Goal: Task Accomplishment & Management: Manage account settings

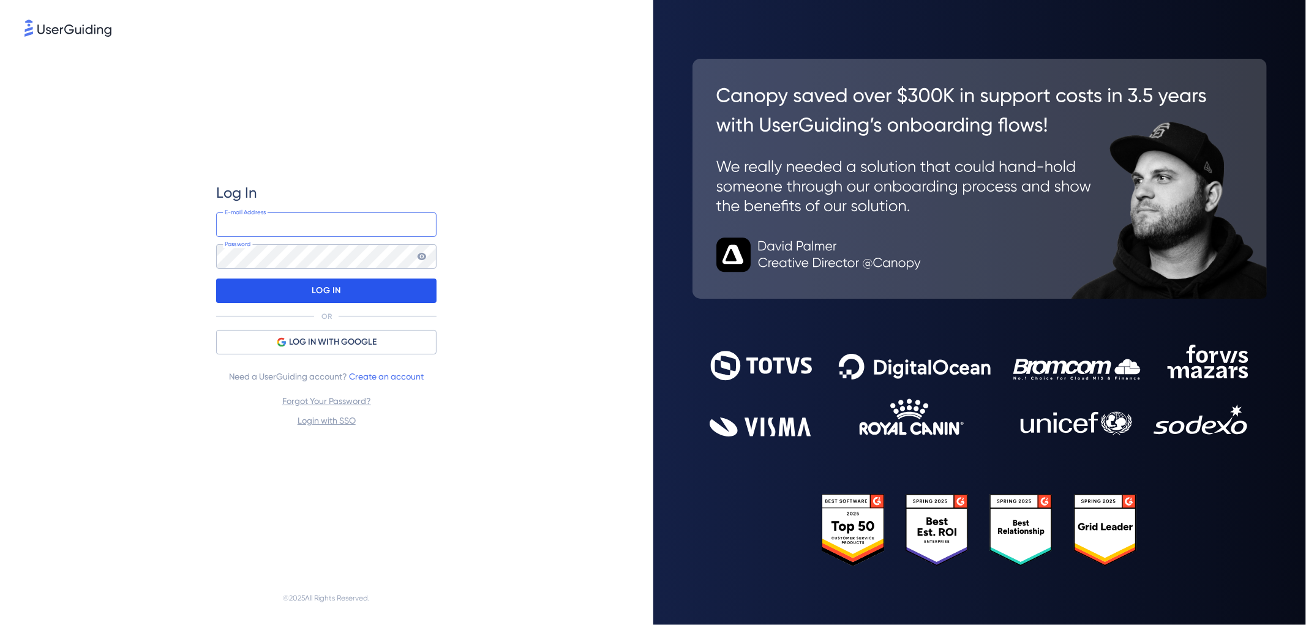
type input "[PERSON_NAME][EMAIL_ADDRESS][PERSON_NAME][DOMAIN_NAME]"
click at [303, 293] on div "LOG IN" at bounding box center [326, 291] width 220 height 24
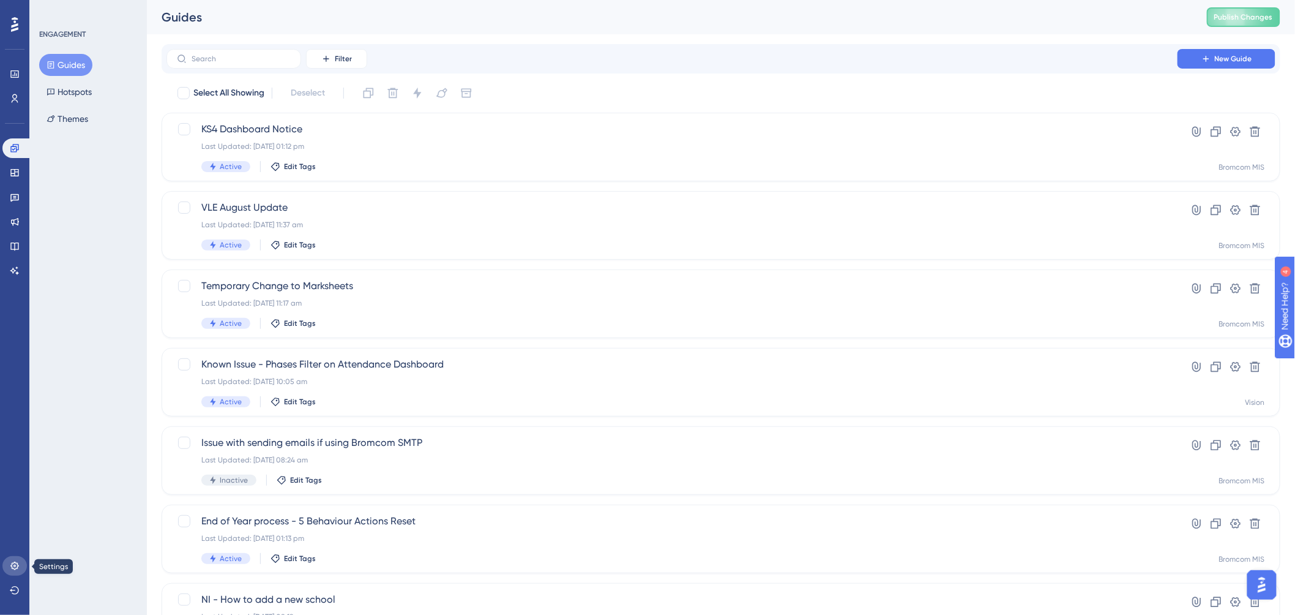
click at [19, 563] on icon at bounding box center [15, 566] width 10 height 10
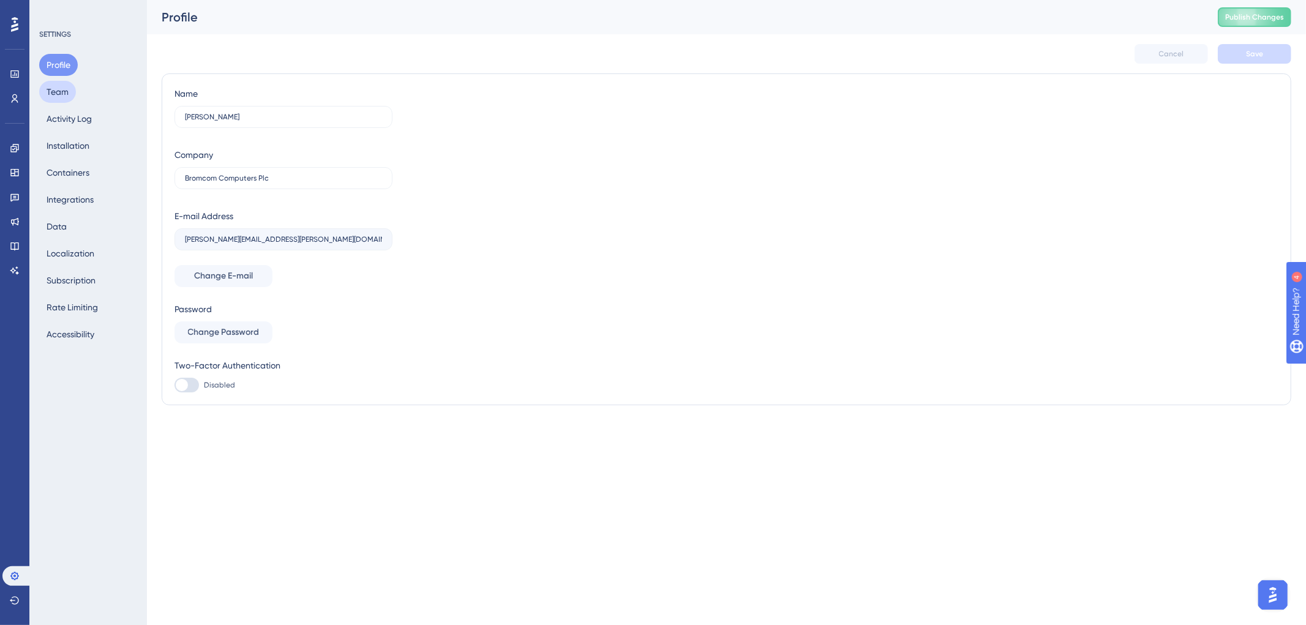
click at [59, 84] on button "Team" at bounding box center [57, 92] width 37 height 22
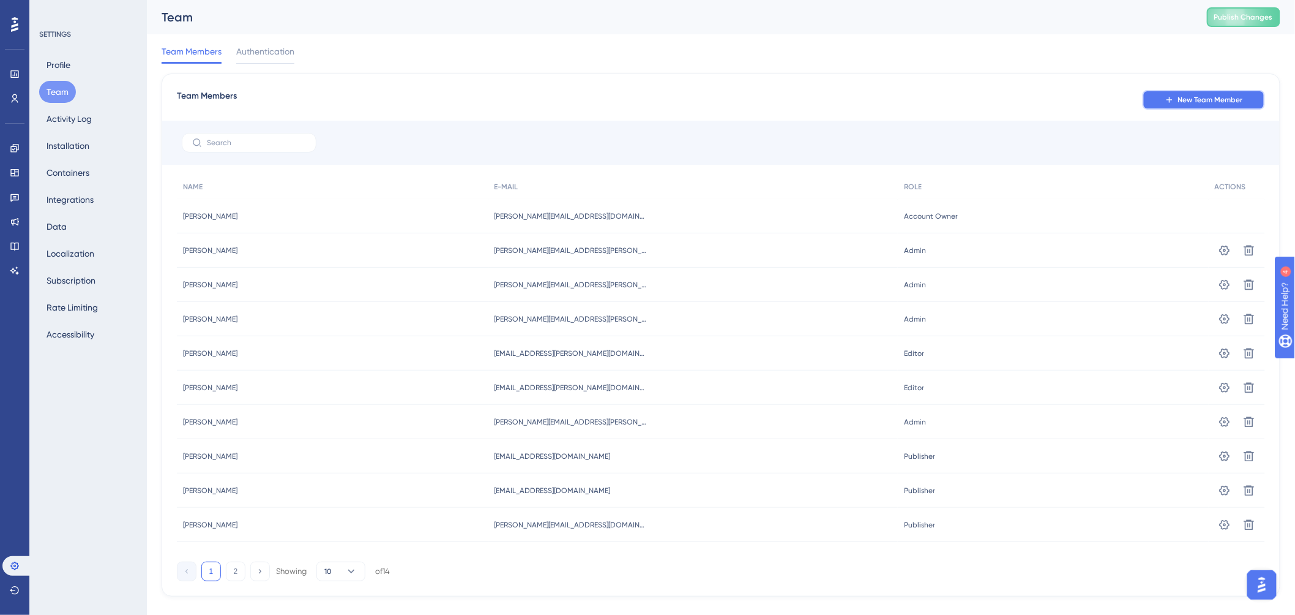
click at [1219, 99] on span "New Team Member" at bounding box center [1210, 100] width 65 height 10
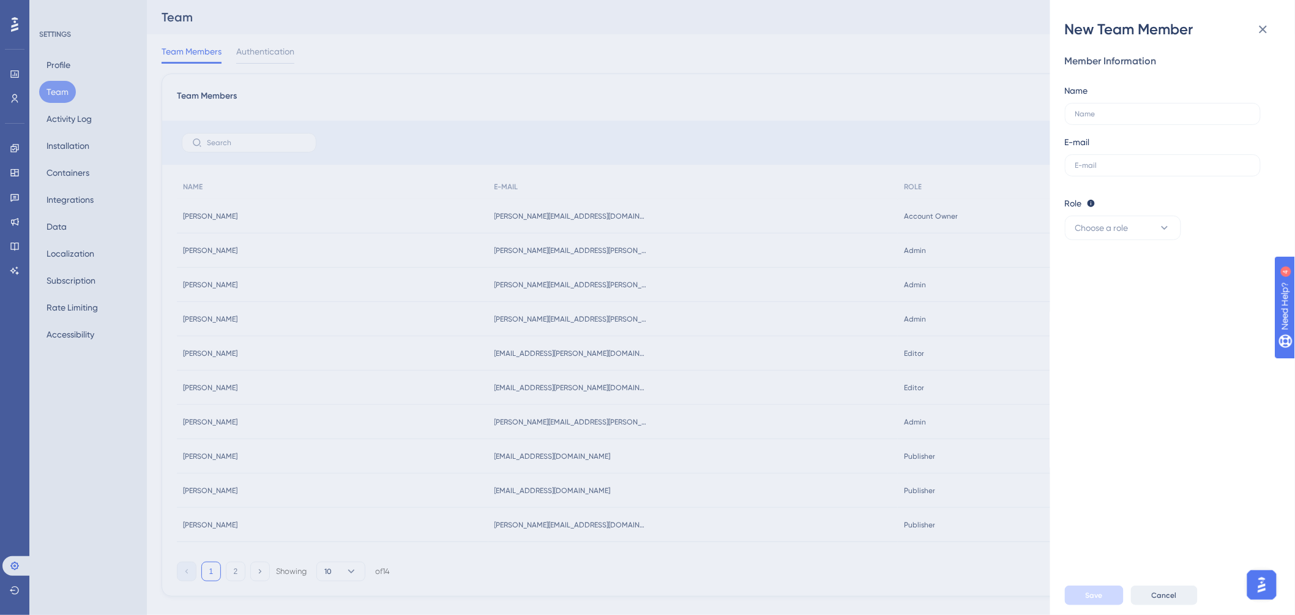
click at [1154, 598] on button "Cancel" at bounding box center [1164, 595] width 67 height 20
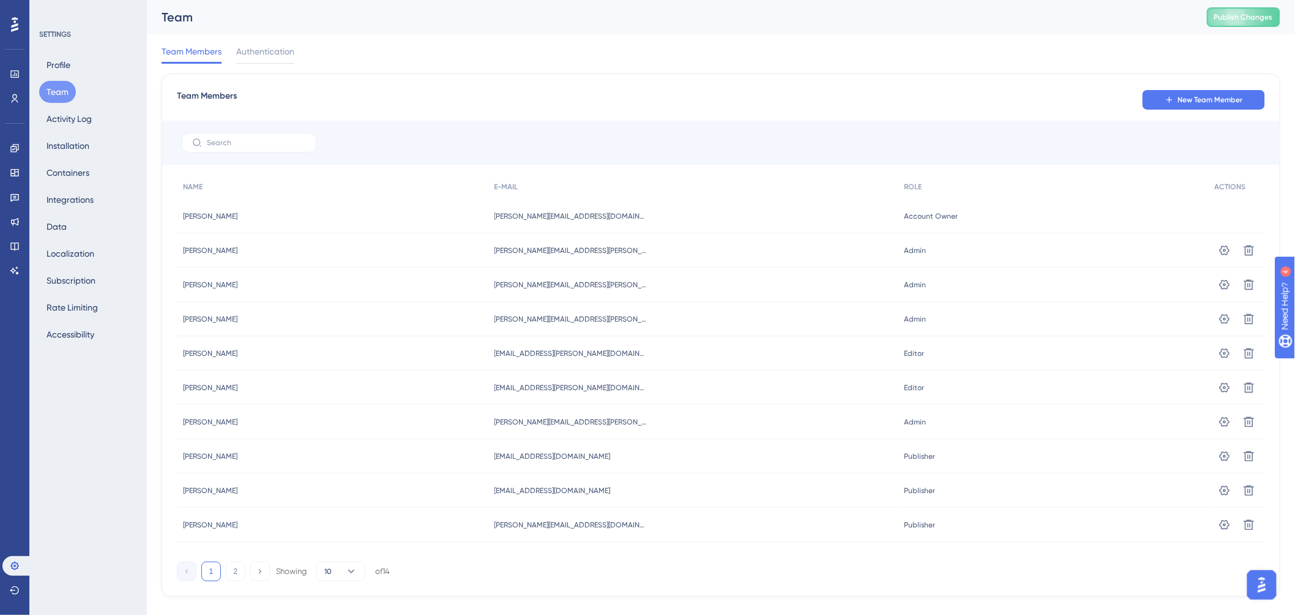
scroll to position [20, 0]
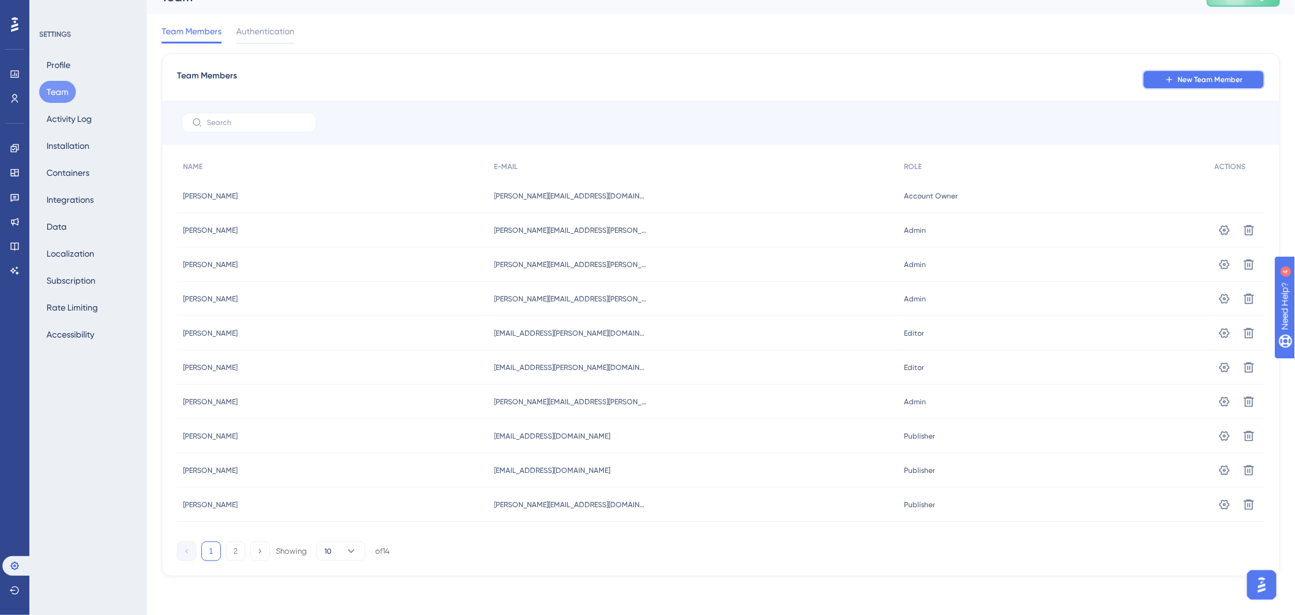
click at [1197, 73] on button "New Team Member" at bounding box center [1204, 80] width 122 height 20
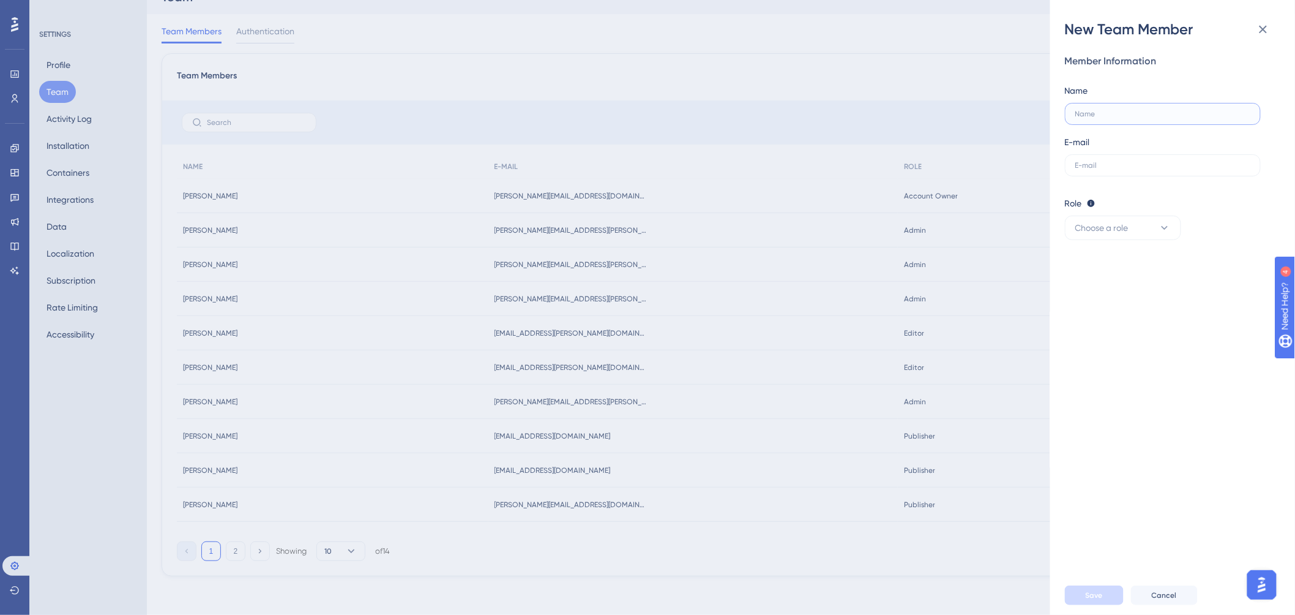
click at [1120, 114] on input "text" at bounding box center [1163, 114] width 175 height 9
type input "[PERSON_NAME]"
click at [1126, 163] on input "text" at bounding box center [1163, 165] width 175 height 9
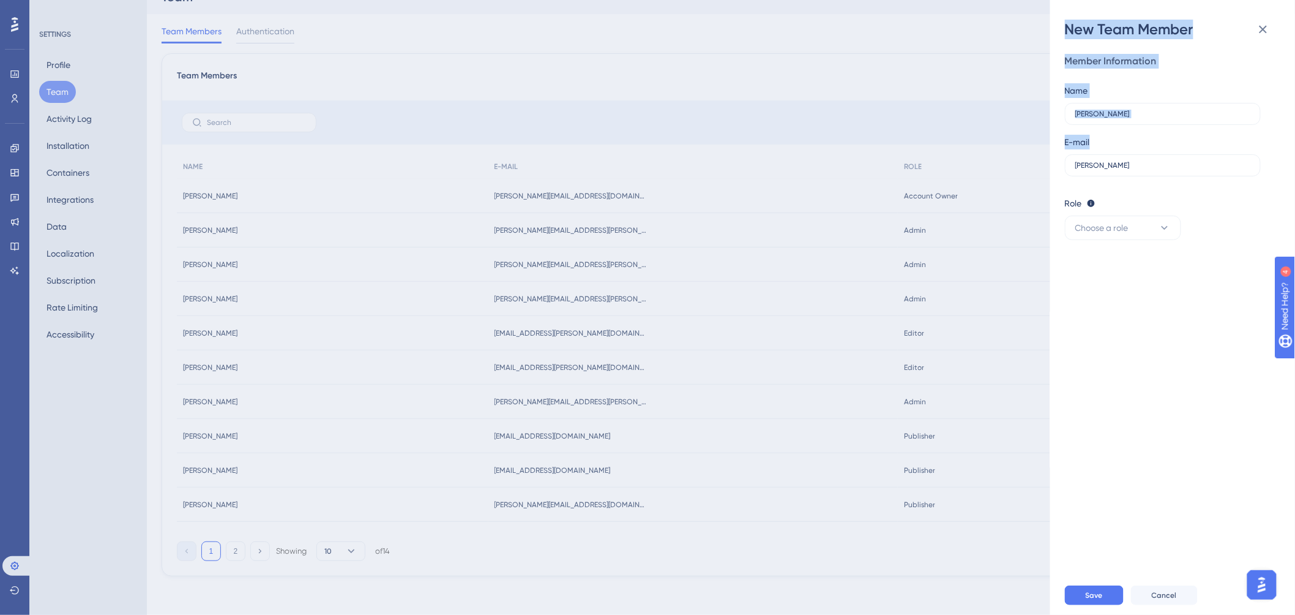
drag, startPoint x: 1143, startPoint y: 171, endPoint x: 1029, endPoint y: 171, distance: 113.9
click at [1029, 171] on div "New Team Member Member Information Name [PERSON_NAME] E-mail [PERSON_NAME] Role…" at bounding box center [647, 307] width 1295 height 615
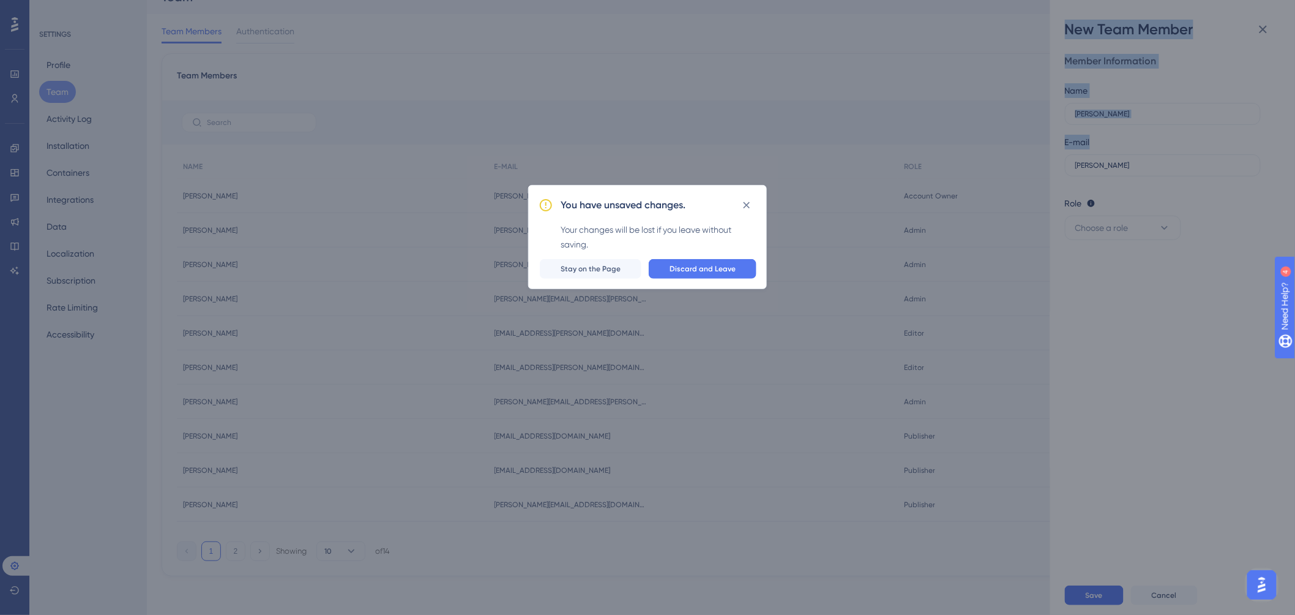
scroll to position [10, 0]
click at [751, 211] on icon at bounding box center [752, 210] width 7 height 7
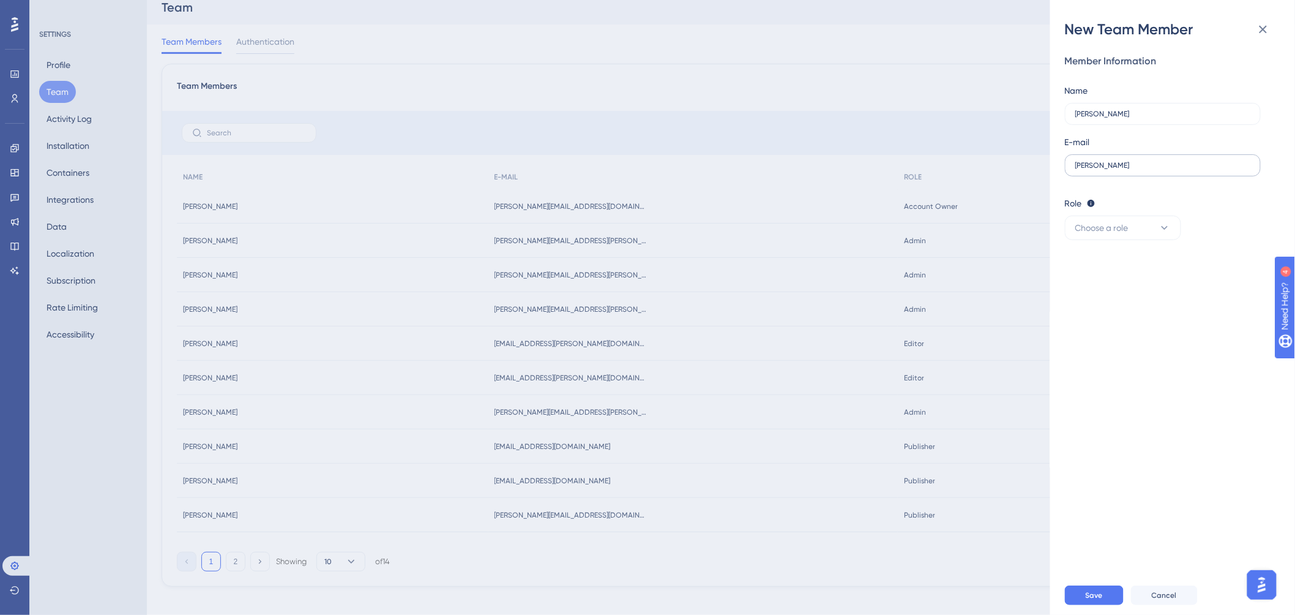
click at [1165, 171] on label "[PERSON_NAME]" at bounding box center [1163, 165] width 196 height 22
click at [1165, 170] on input "[PERSON_NAME]" at bounding box center [1163, 165] width 175 height 9
drag, startPoint x: 1079, startPoint y: 170, endPoint x: 1005, endPoint y: 173, distance: 73.5
click at [1005, 173] on div "New Team Member Member Information Name [PERSON_NAME] E-mail [PERSON_NAME] Role…" at bounding box center [647, 307] width 1295 height 615
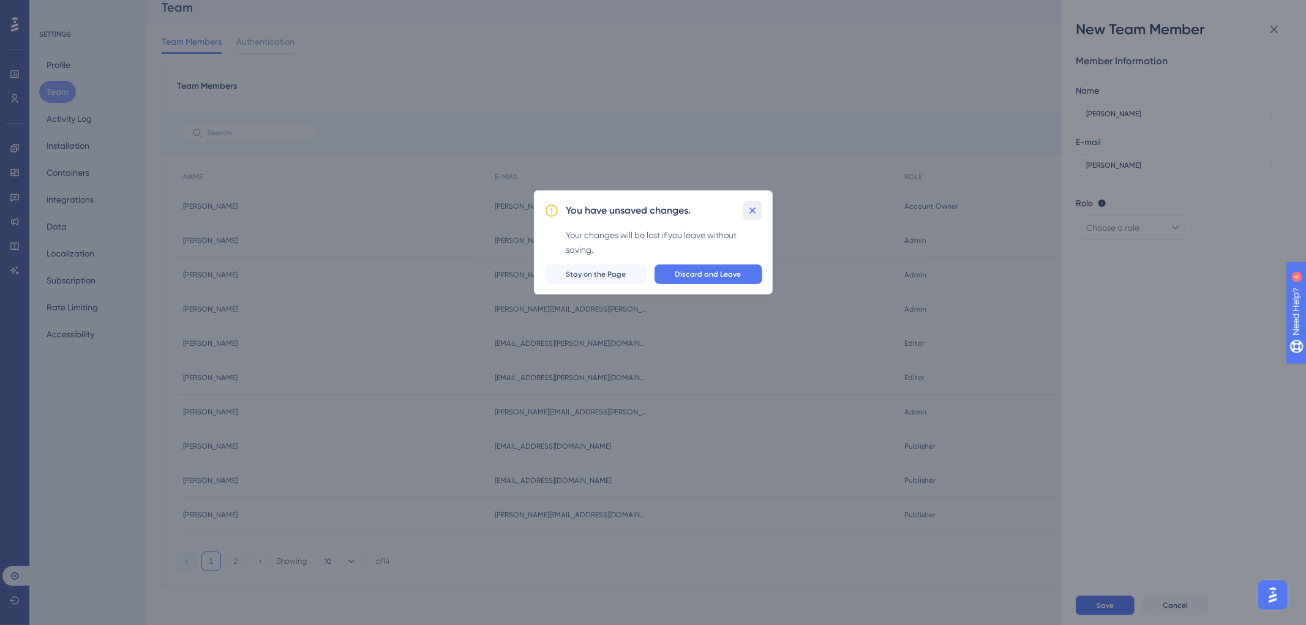
drag, startPoint x: 750, startPoint y: 209, endPoint x: 878, endPoint y: 211, distance: 127.3
click at [755, 209] on icon at bounding box center [752, 210] width 12 height 12
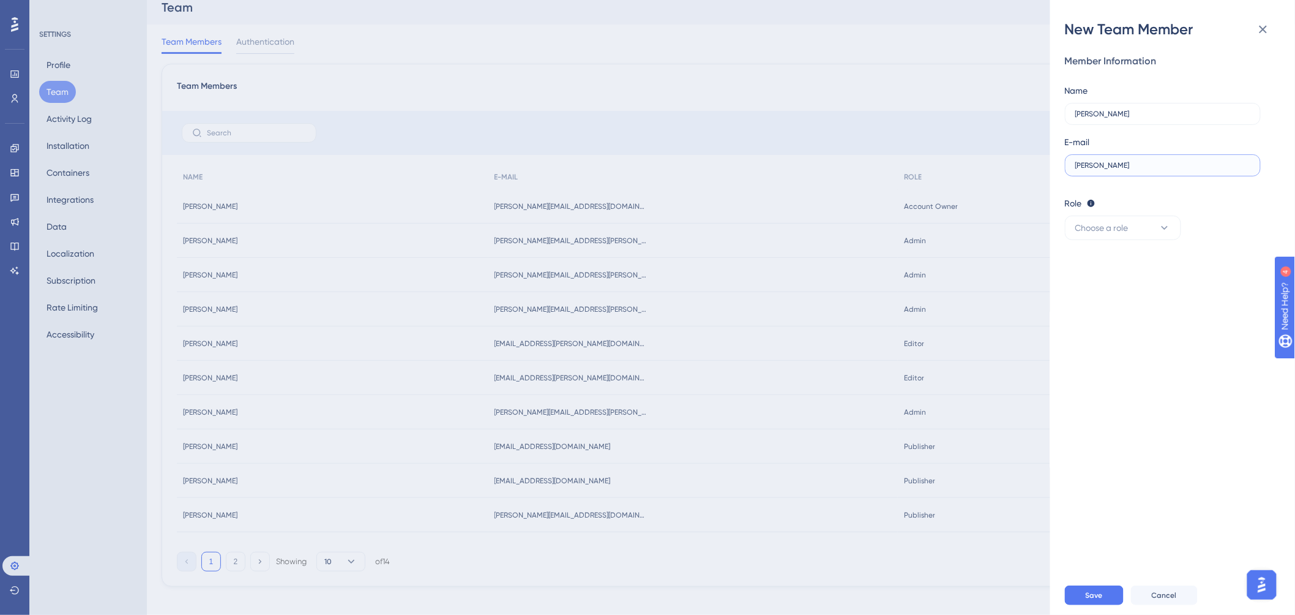
click at [1126, 165] on input "[PERSON_NAME]" at bounding box center [1163, 165] width 175 height 9
type input "l"
paste input "[PERSON_NAME][EMAIL_ADDRESS][DOMAIN_NAME]"
type input "[PERSON_NAME][EMAIL_ADDRESS][DOMAIN_NAME]"
click at [1101, 226] on span "Choose a role" at bounding box center [1102, 227] width 53 height 15
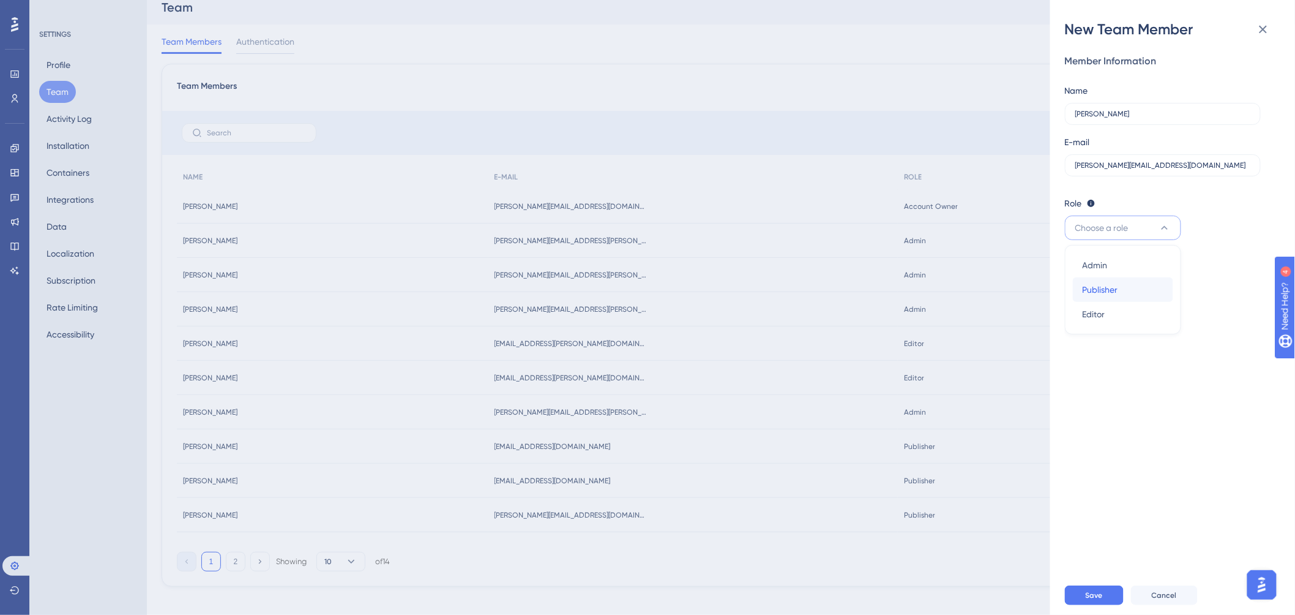
click at [1109, 290] on span "Publisher" at bounding box center [1101, 289] width 36 height 15
click at [1091, 600] on span "Save" at bounding box center [1094, 595] width 17 height 10
